Goal: Information Seeking & Learning: Learn about a topic

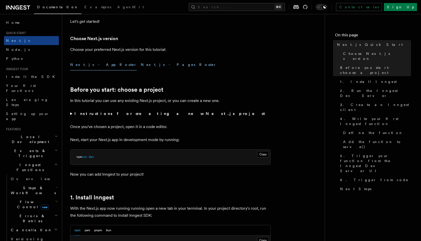
click at [141, 63] on button "Next.js - Pages Router" at bounding box center [179, 64] width 76 height 11
click at [93, 62] on button "Next.js - App Router" at bounding box center [103, 64] width 67 height 11
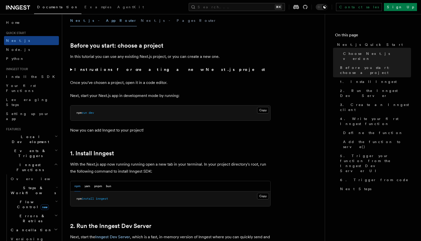
scroll to position [154, 0]
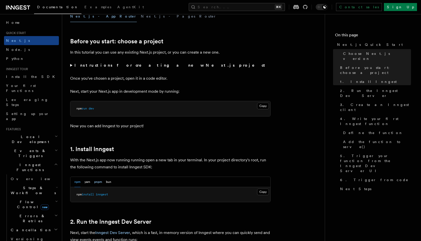
click at [98, 178] on button "pnpm" at bounding box center [98, 182] width 8 height 10
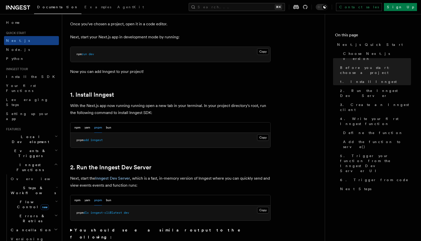
scroll to position [216, 0]
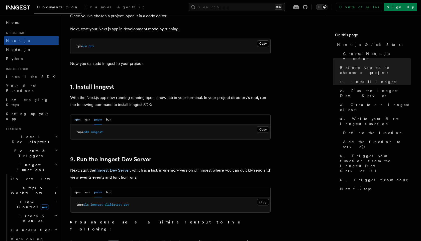
click at [78, 117] on button "npm" at bounding box center [77, 120] width 6 height 10
click at [96, 120] on button "pnpm" at bounding box center [98, 120] width 8 height 10
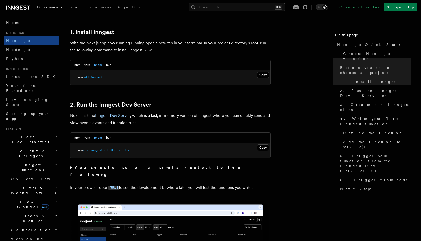
scroll to position [271, 0]
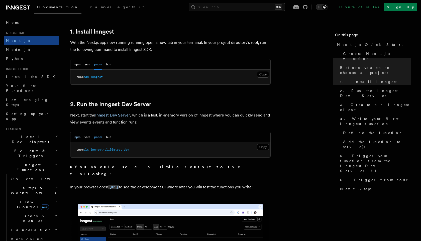
click at [76, 136] on button "npm" at bounding box center [77, 137] width 6 height 10
click at [97, 138] on button "pnpm" at bounding box center [98, 137] width 8 height 10
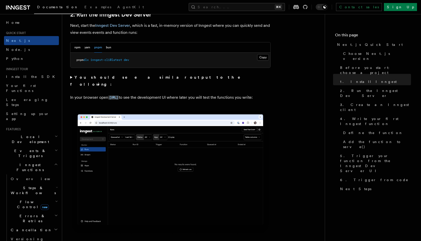
scroll to position [363, 0]
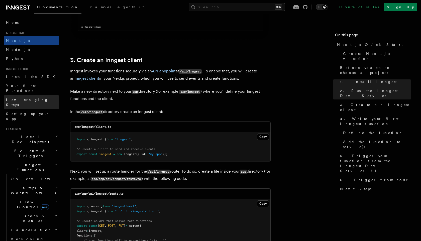
scroll to position [530, 0]
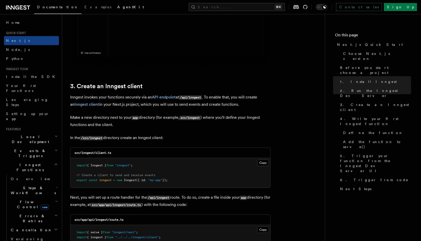
click at [114, 12] on link "AgentKit" at bounding box center [130, 8] width 33 height 12
click at [84, 10] on link "Examples" at bounding box center [97, 8] width 33 height 12
